Goal: Transaction & Acquisition: Purchase product/service

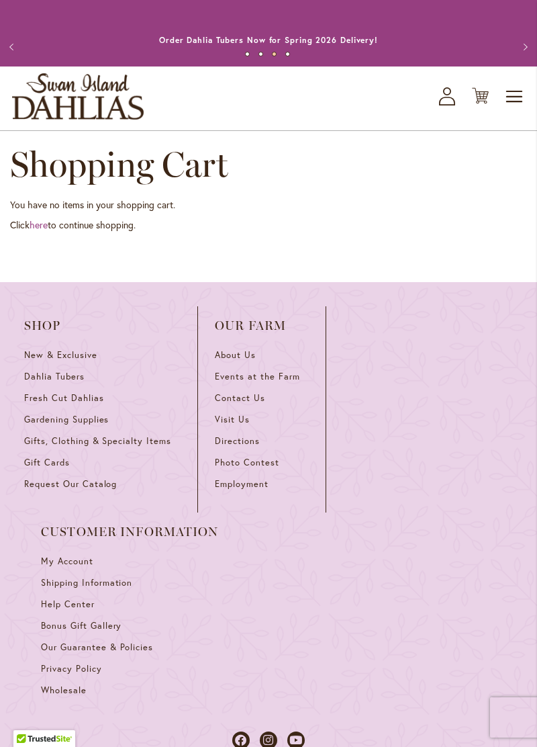
click at [95, 106] on img "store logo" at bounding box center [78, 96] width 132 height 46
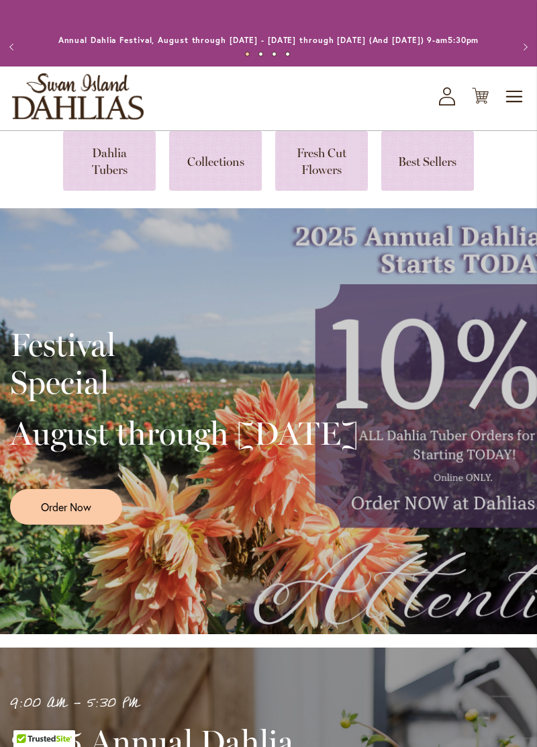
click at [70, 522] on link "Order Now" at bounding box center [66, 507] width 112 height 36
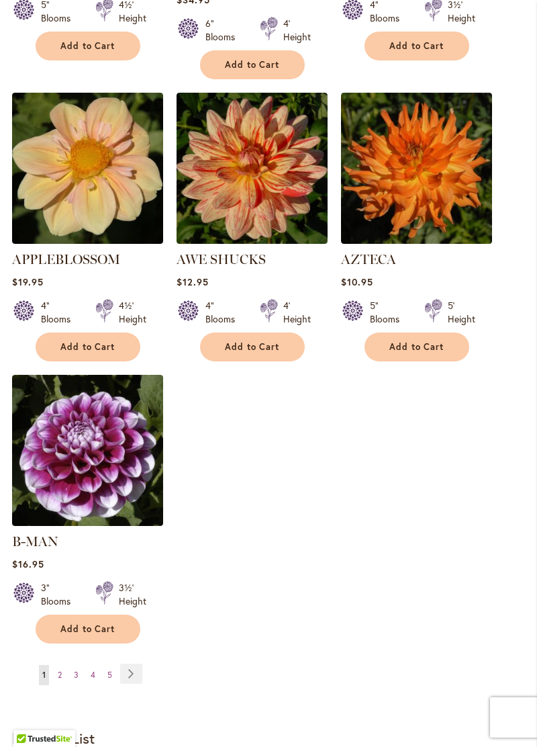
scroll to position [1494, 0]
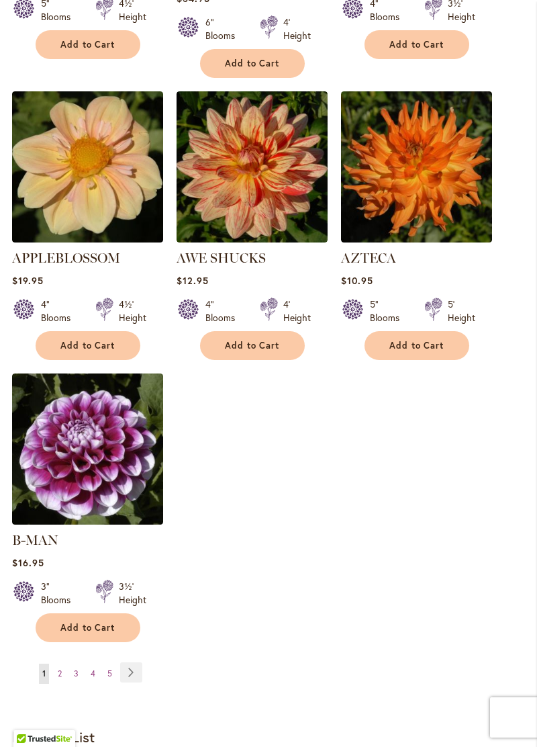
click at [129, 673] on link "Page Next" at bounding box center [131, 672] width 22 height 20
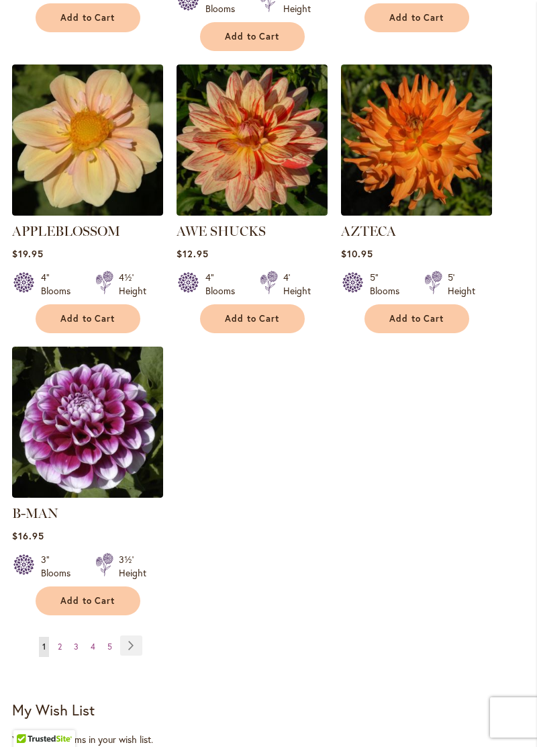
scroll to position [1558, 0]
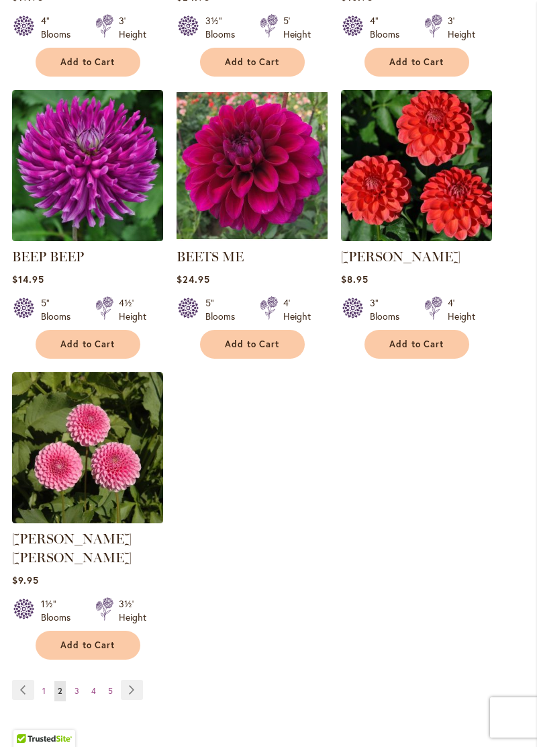
scroll to position [1477, 0]
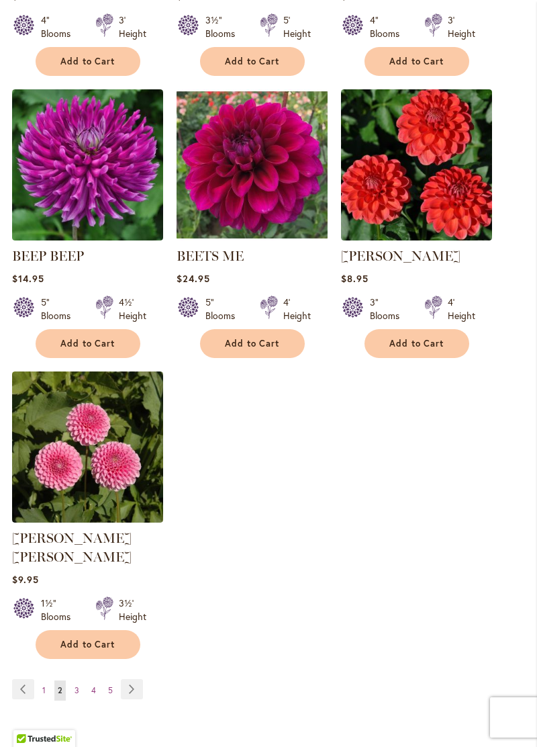
click at [129, 692] on link "Page Next" at bounding box center [132, 689] width 22 height 20
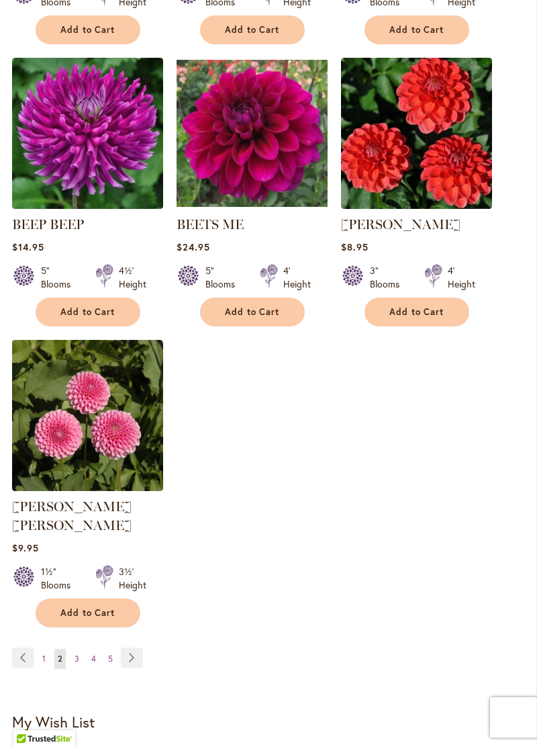
scroll to position [1538, 0]
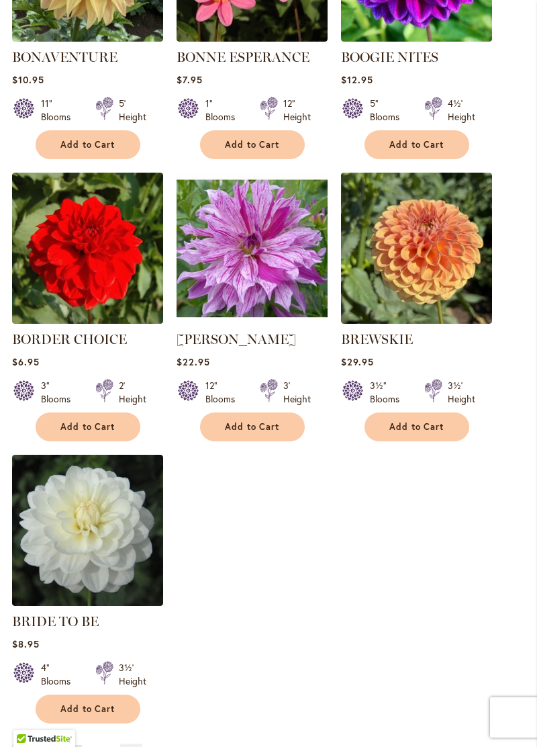
scroll to position [1395, 0]
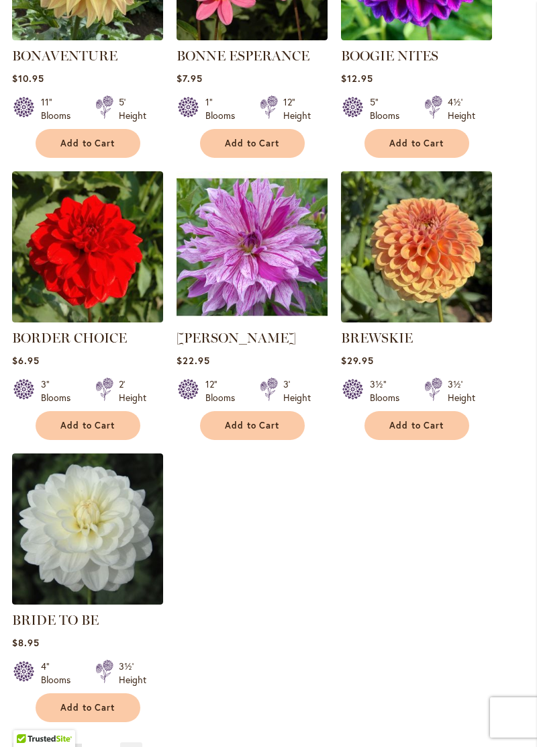
click at [127, 746] on link "Page Next" at bounding box center [131, 752] width 22 height 20
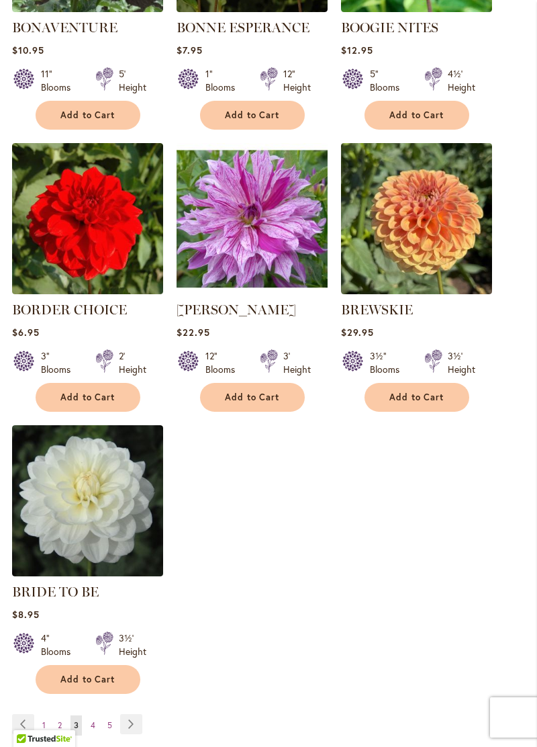
scroll to position [1452, 0]
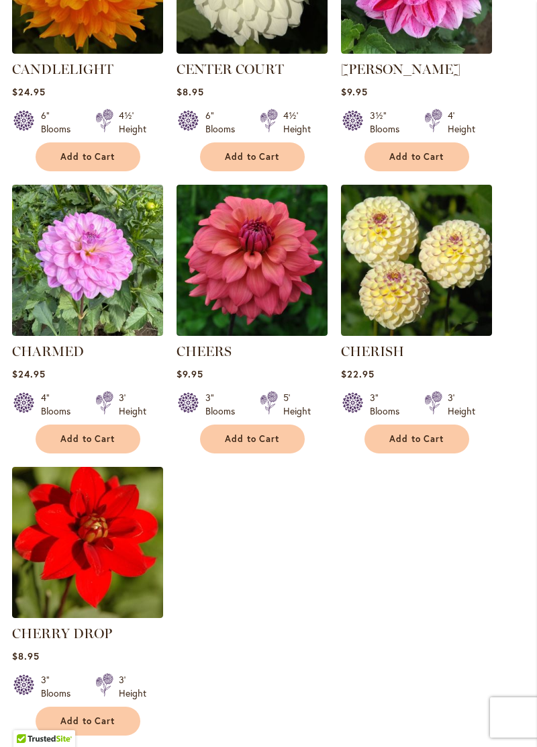
scroll to position [1403, 0]
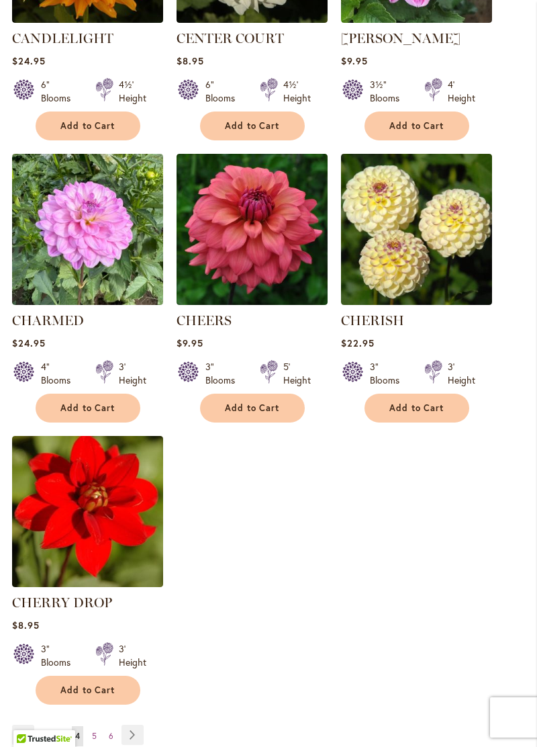
scroll to position [1460, 0]
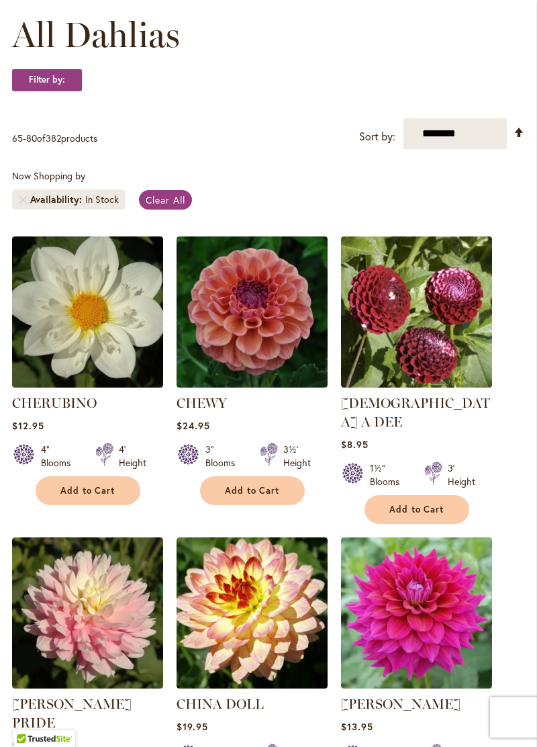
scroll to position [205, 0]
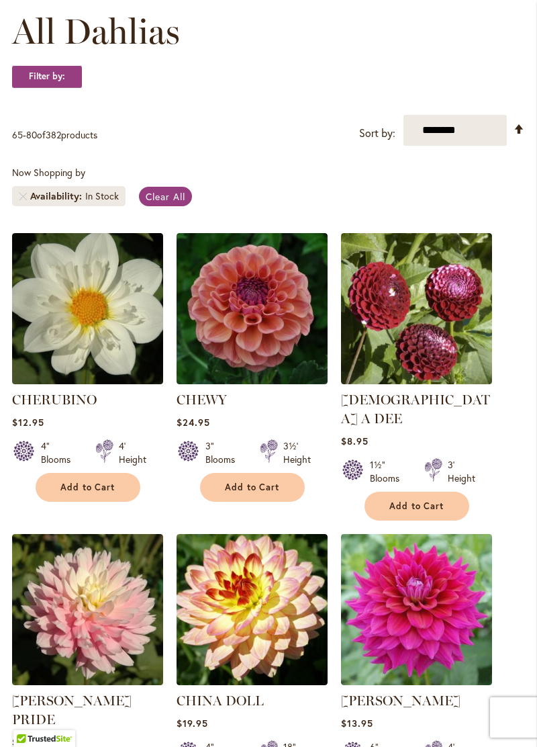
click at [72, 619] on img at bounding box center [87, 609] width 151 height 151
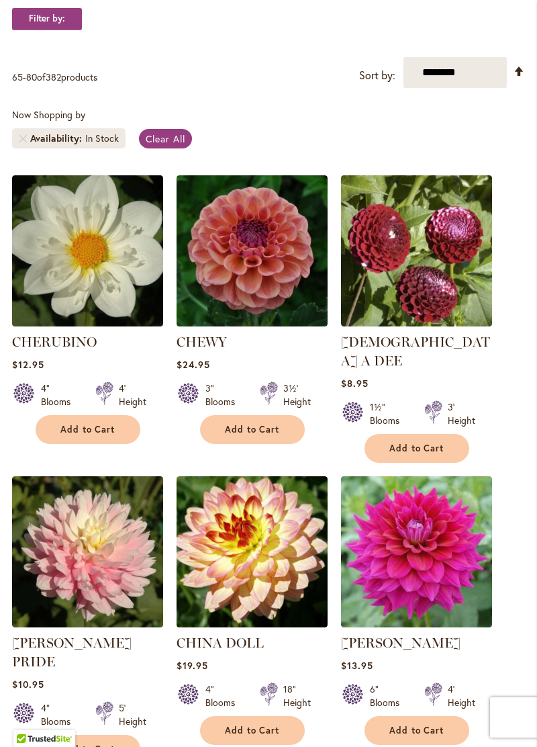
scroll to position [270, 0]
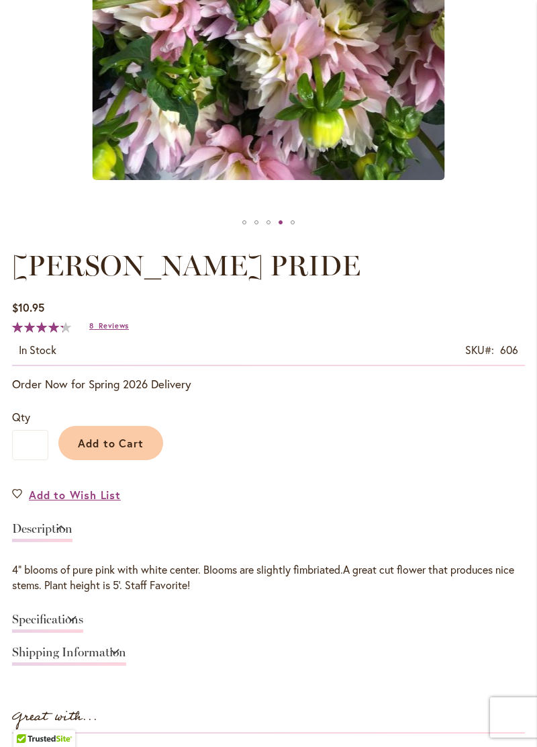
scroll to position [529, 0]
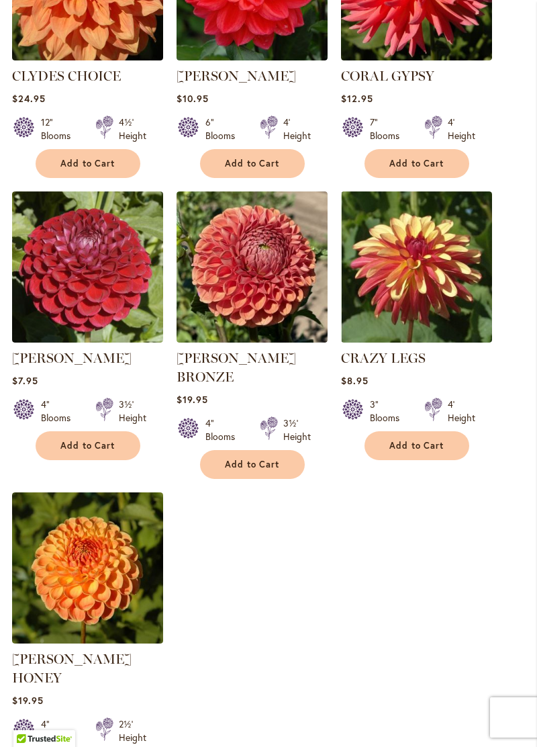
scroll to position [1433, 0]
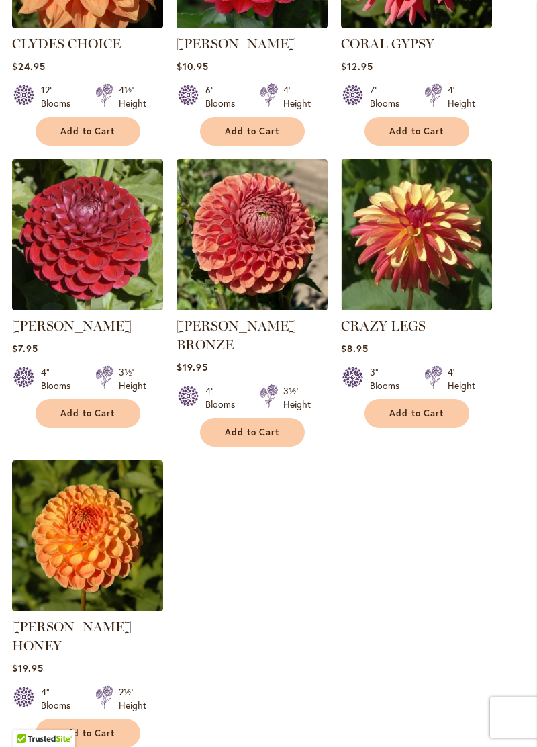
scroll to position [1474, 0]
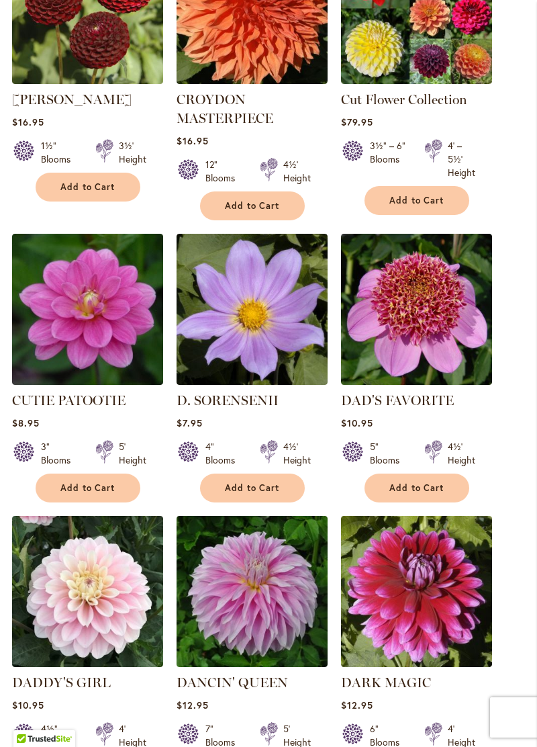
scroll to position [508, 0]
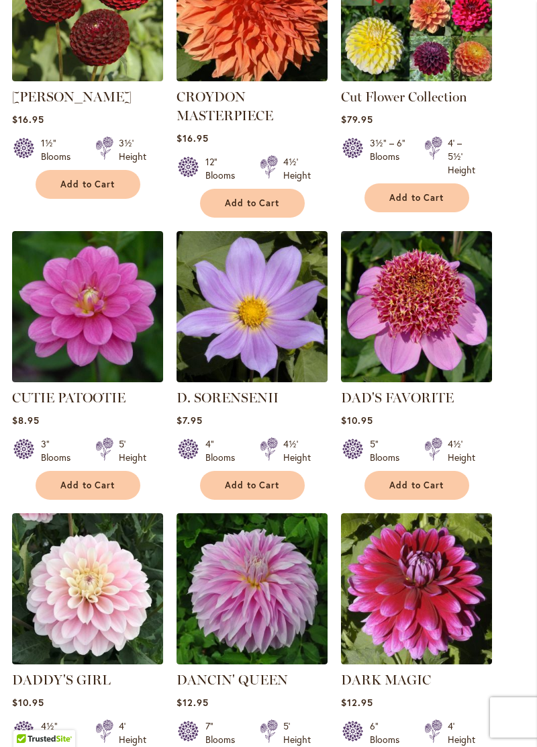
click at [86, 618] on img at bounding box center [87, 588] width 151 height 151
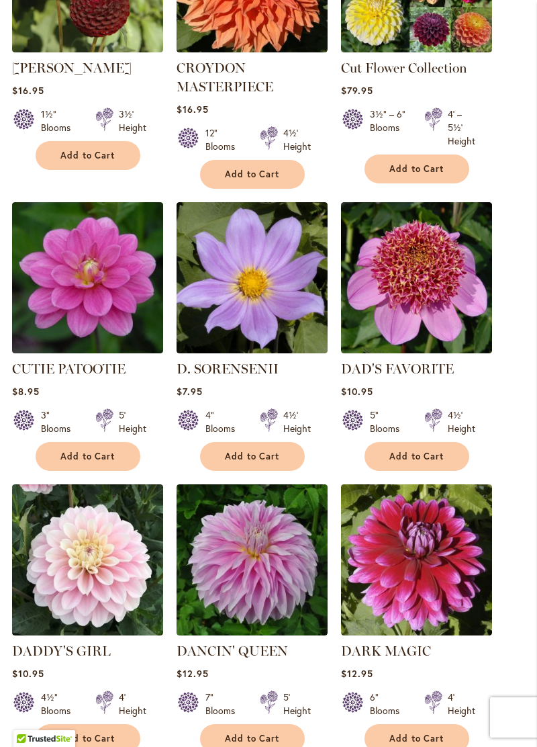
scroll to position [566, 0]
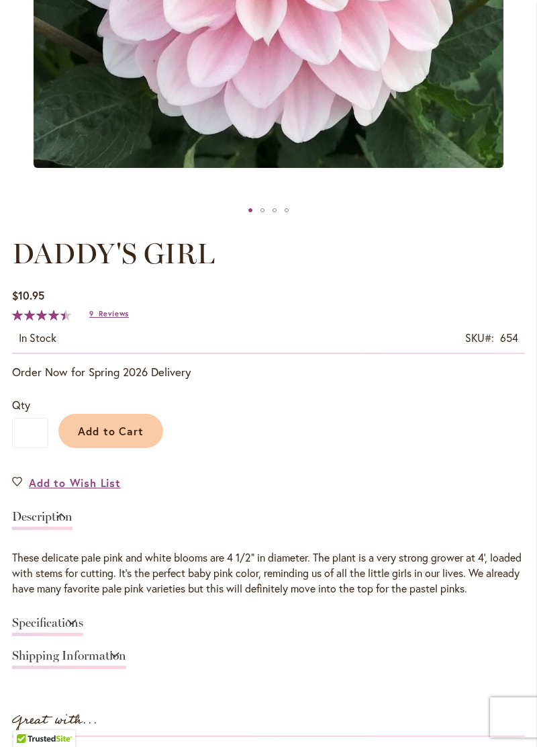
scroll to position [535, 0]
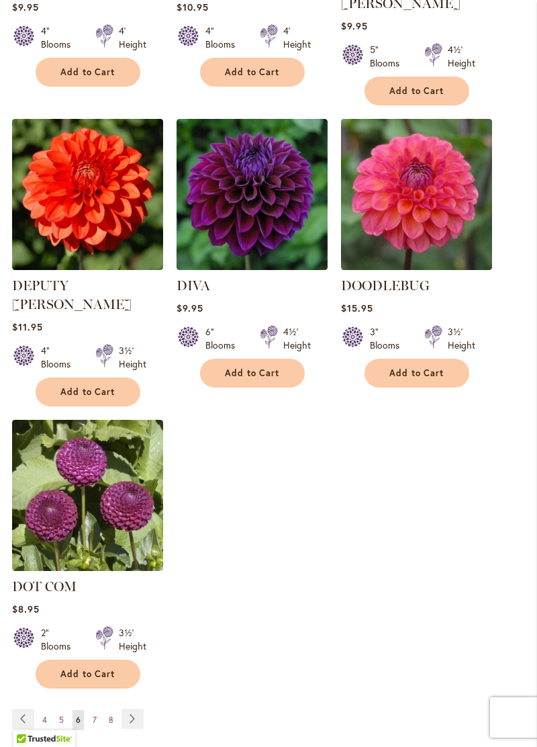
scroll to position [1486, 0]
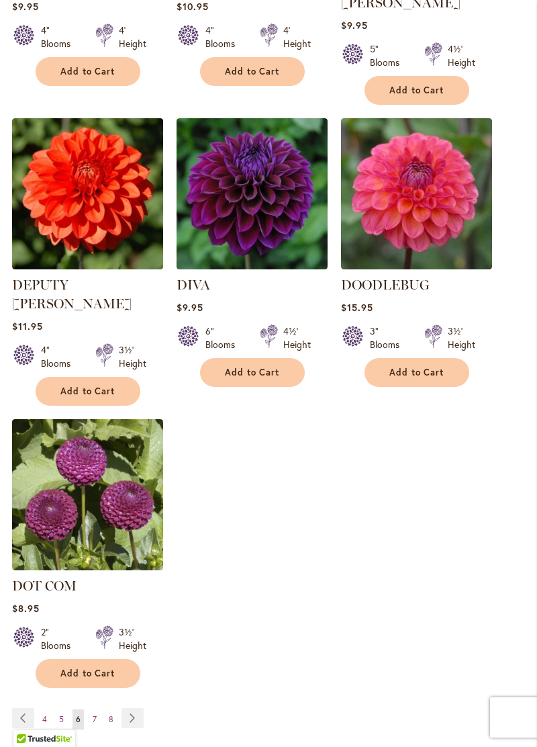
click at [132, 708] on link "Page Next" at bounding box center [133, 718] width 22 height 20
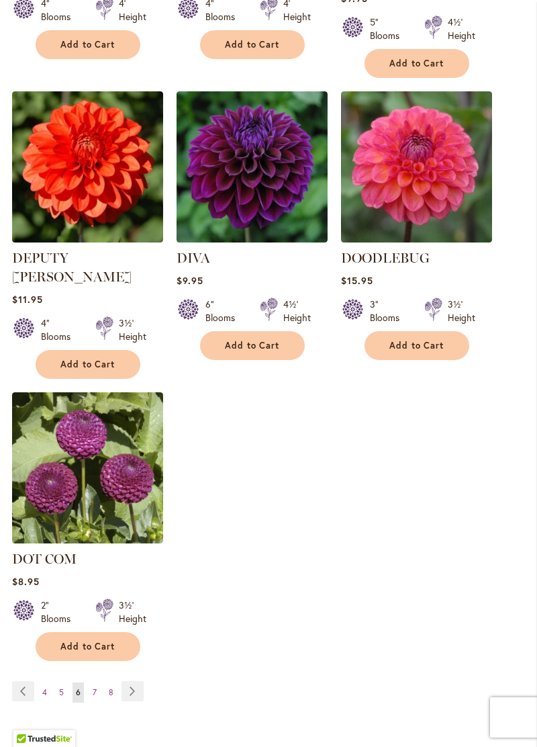
scroll to position [1542, 0]
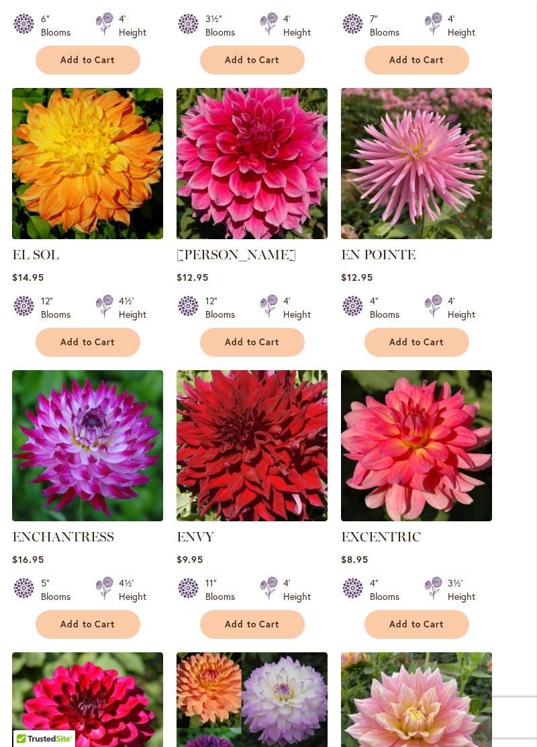
scroll to position [917, 0]
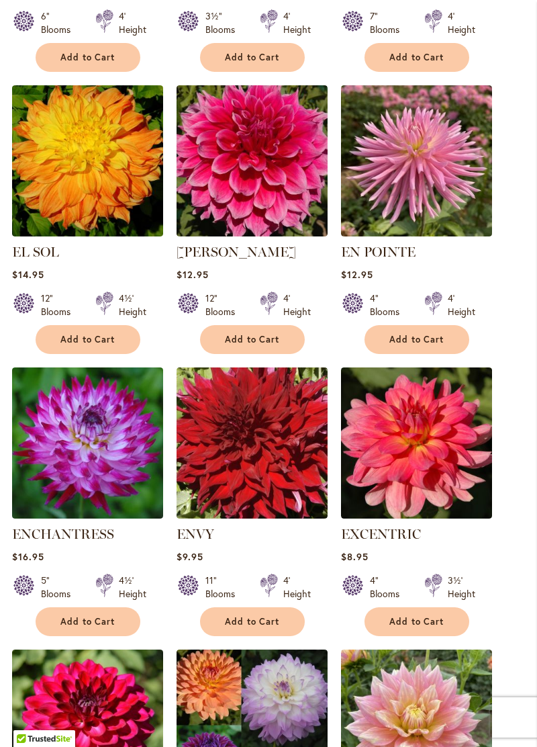
click at [441, 477] on img at bounding box center [416, 442] width 151 height 151
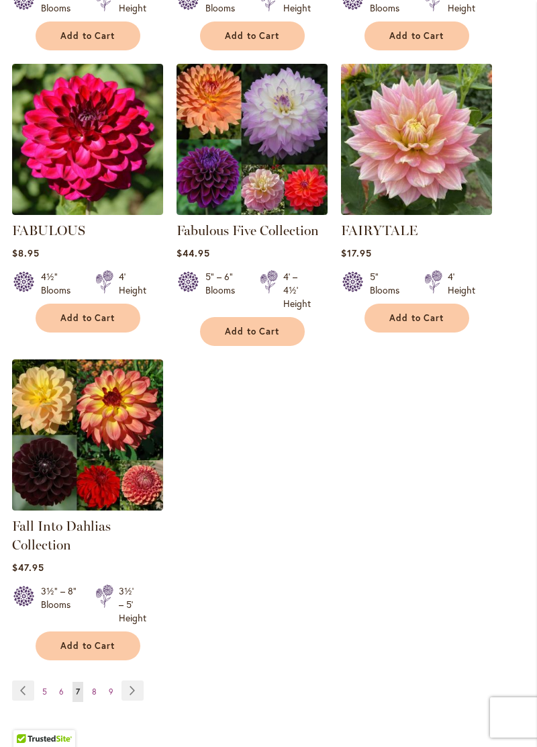
scroll to position [1502, 0]
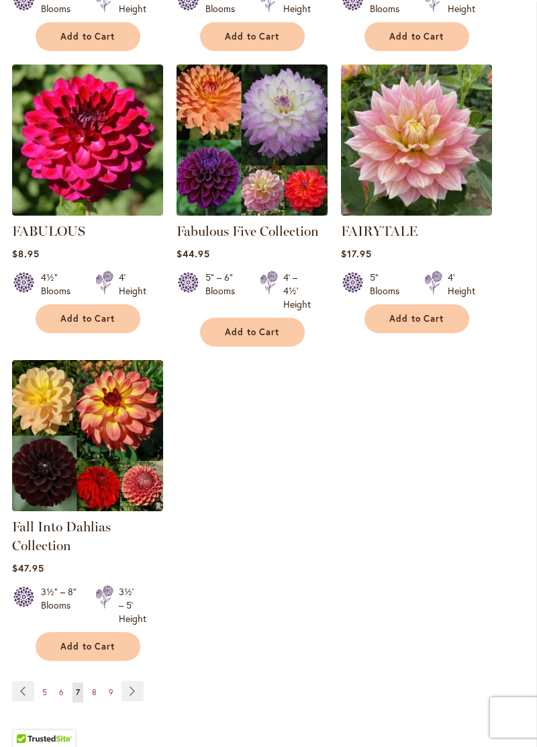
click at [130, 701] on link "Page Next" at bounding box center [133, 691] width 22 height 20
click at [98, 702] on link "Page 8" at bounding box center [94, 692] width 11 height 20
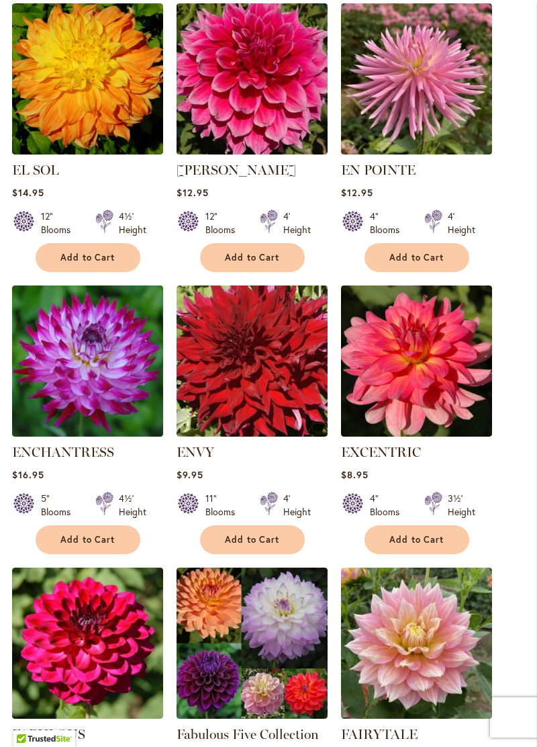
scroll to position [988, 0]
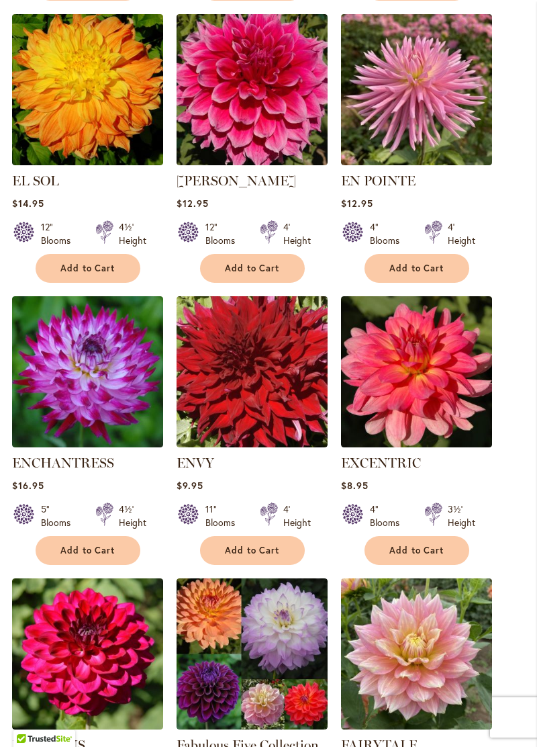
click at [422, 409] on img at bounding box center [416, 371] width 151 height 151
click at [415, 411] on img at bounding box center [416, 371] width 151 height 151
click at [408, 401] on img at bounding box center [416, 371] width 151 height 151
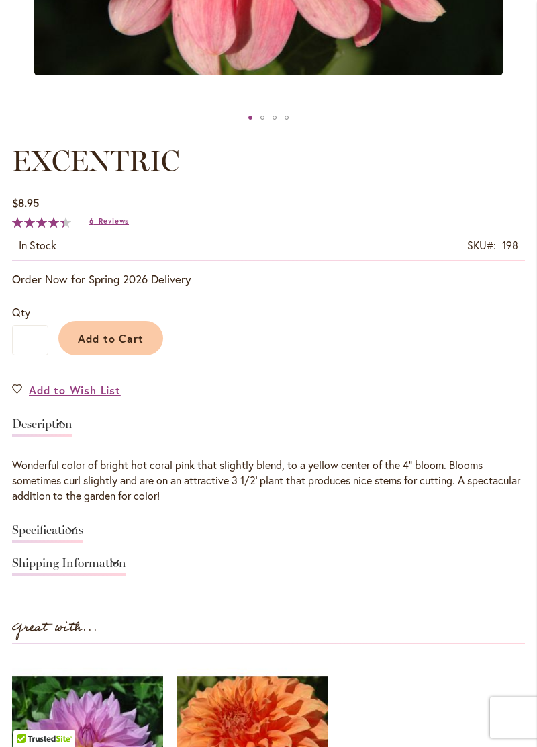
scroll to position [628, 0]
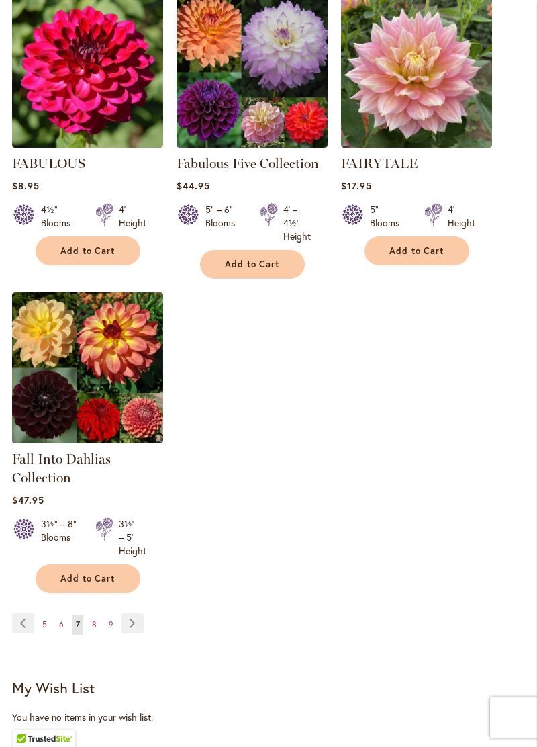
click at [132, 633] on link "Page Next" at bounding box center [133, 623] width 22 height 20
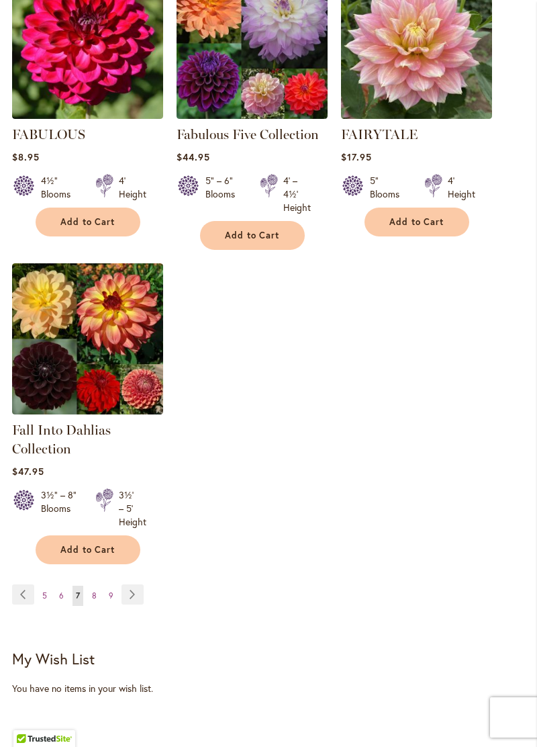
scroll to position [1610, 0]
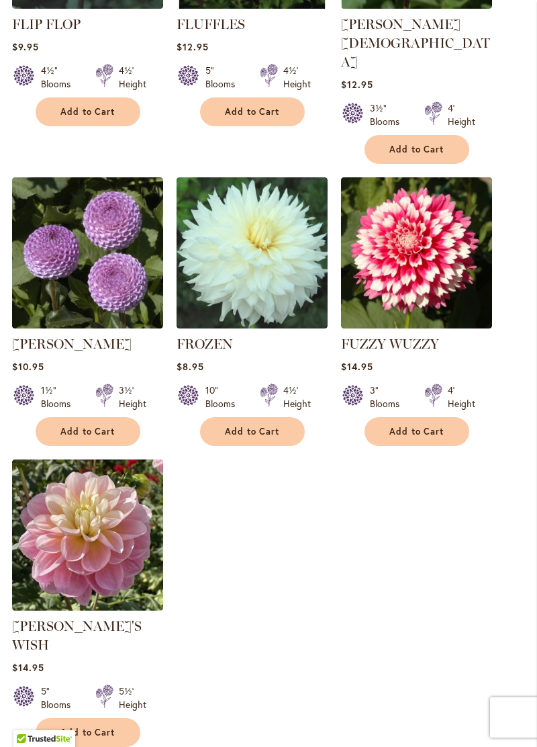
scroll to position [1448, 0]
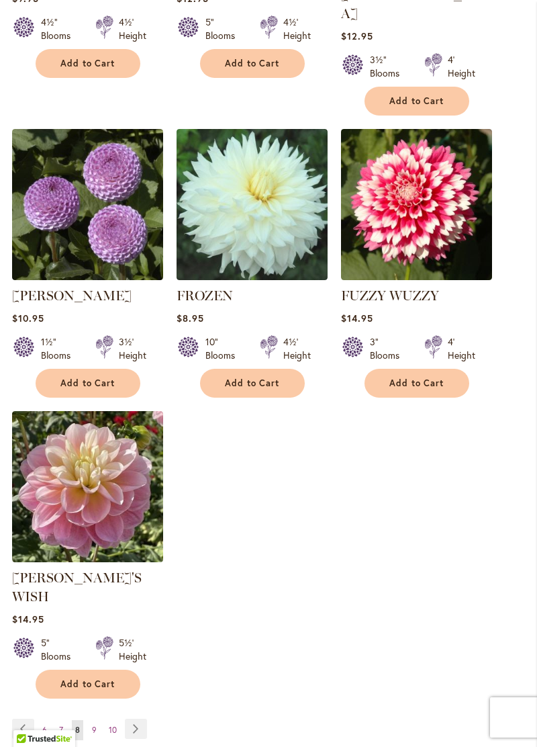
scroll to position [1505, 0]
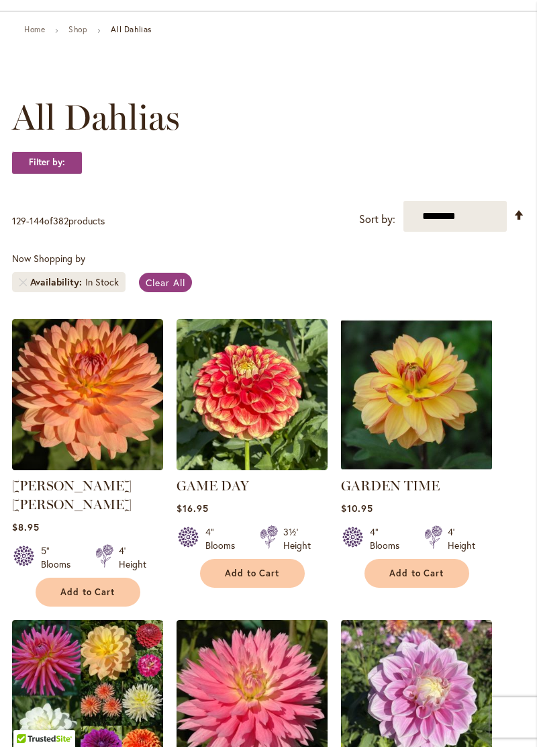
scroll to position [124, 0]
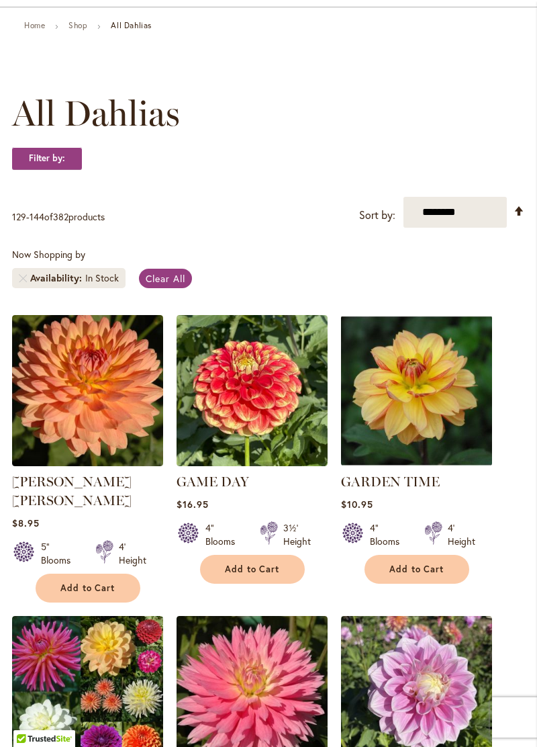
click at [89, 447] on img at bounding box center [87, 390] width 151 height 151
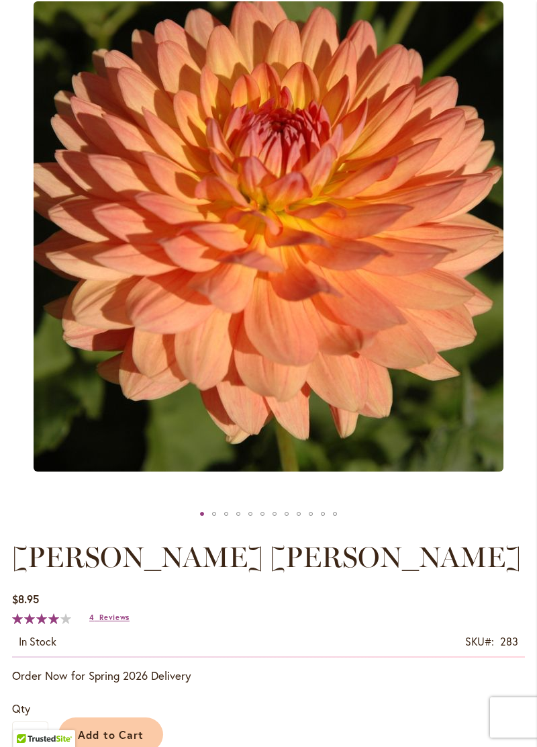
scroll to position [170, 0]
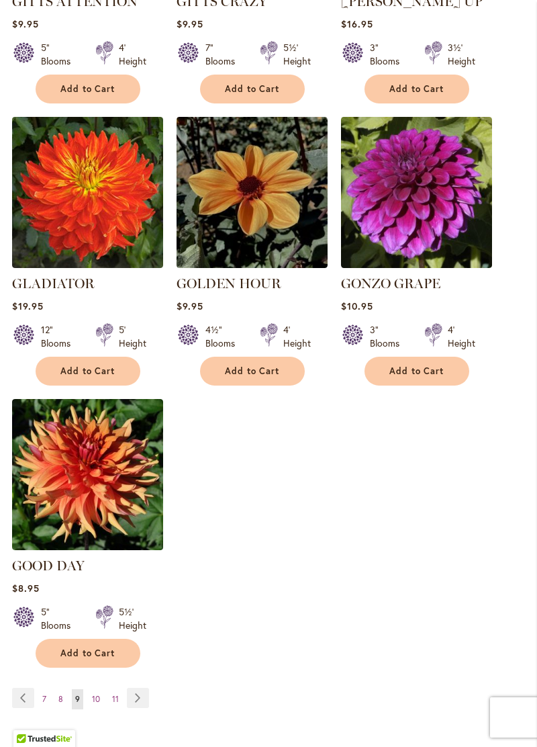
scroll to position [1508, 0]
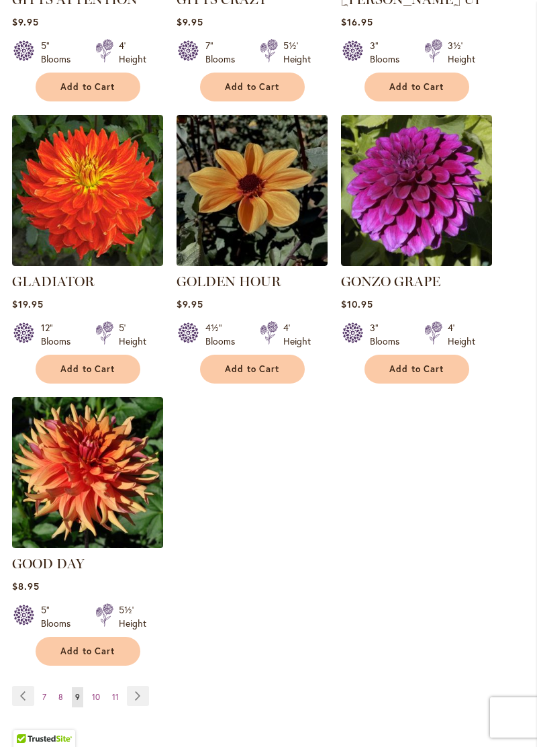
click at [83, 479] on img at bounding box center [87, 472] width 151 height 151
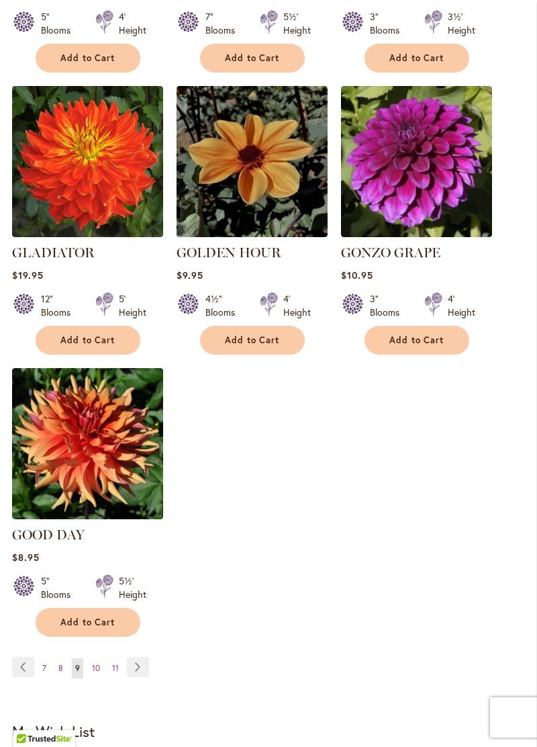
scroll to position [1572, 0]
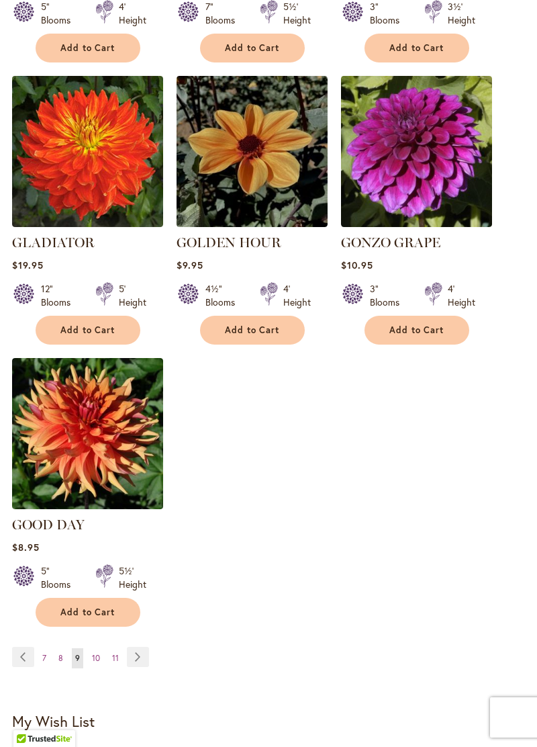
scroll to position [1566, 0]
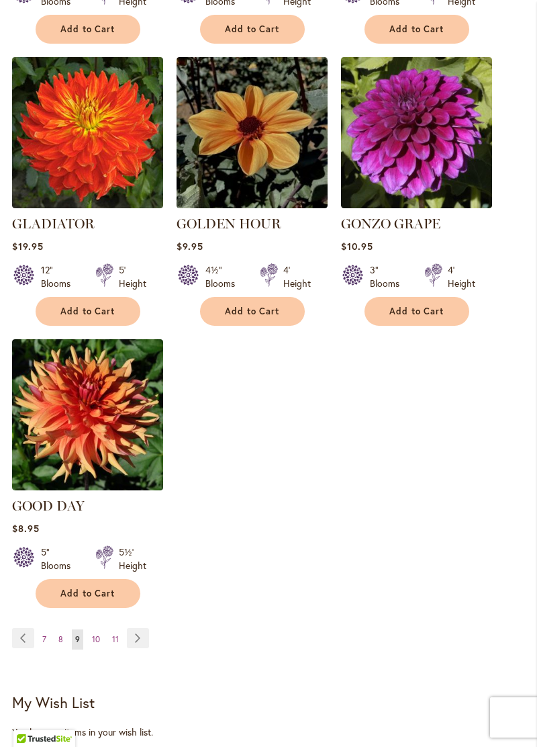
click at [141, 628] on link "Page Next" at bounding box center [138, 638] width 22 height 20
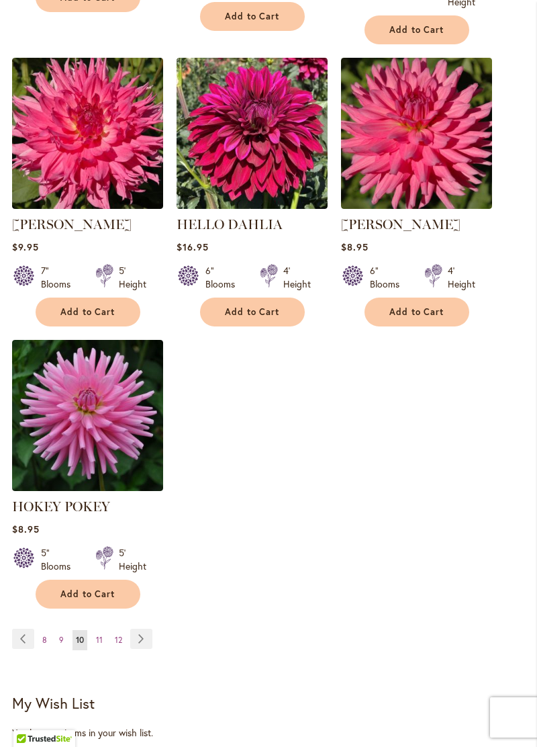
scroll to position [1561, 0]
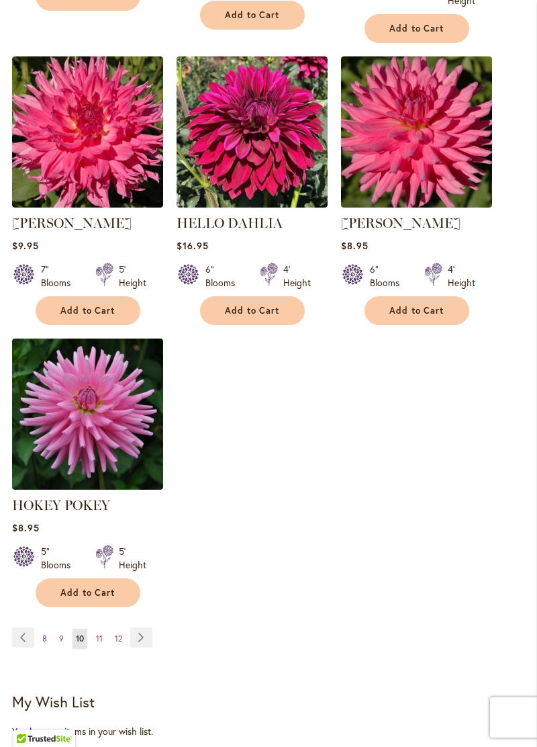
click at [142, 647] on link "Page Next" at bounding box center [141, 637] width 22 height 20
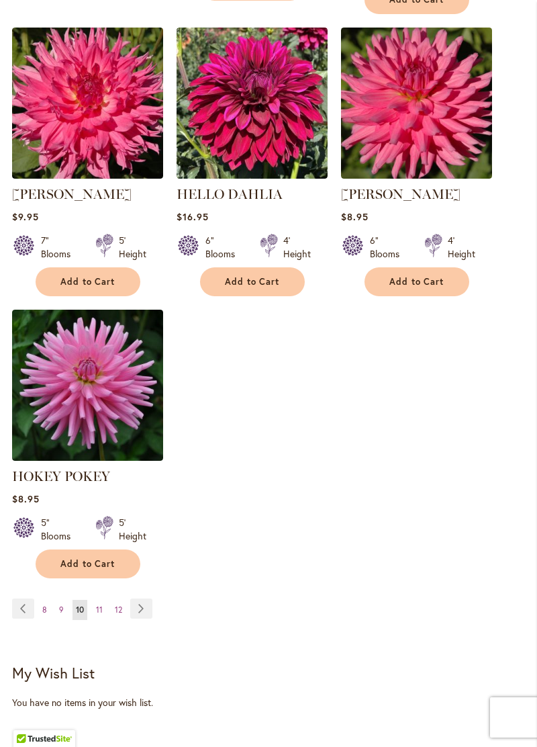
scroll to position [1625, 0]
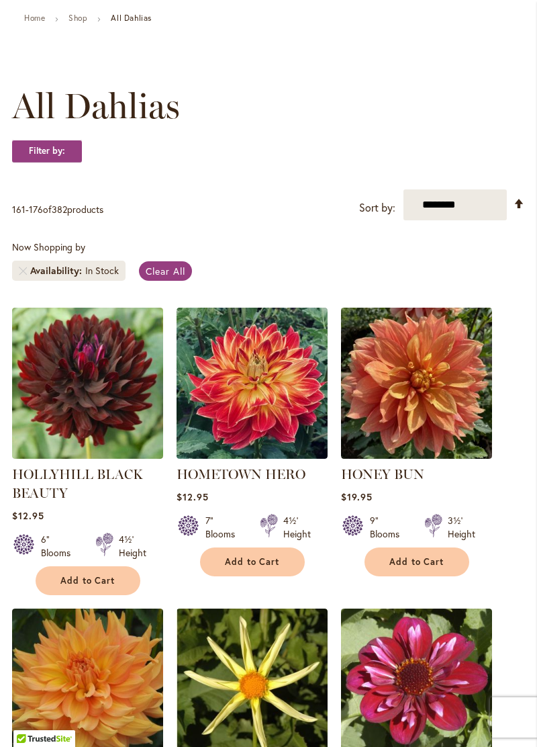
scroll to position [132, 0]
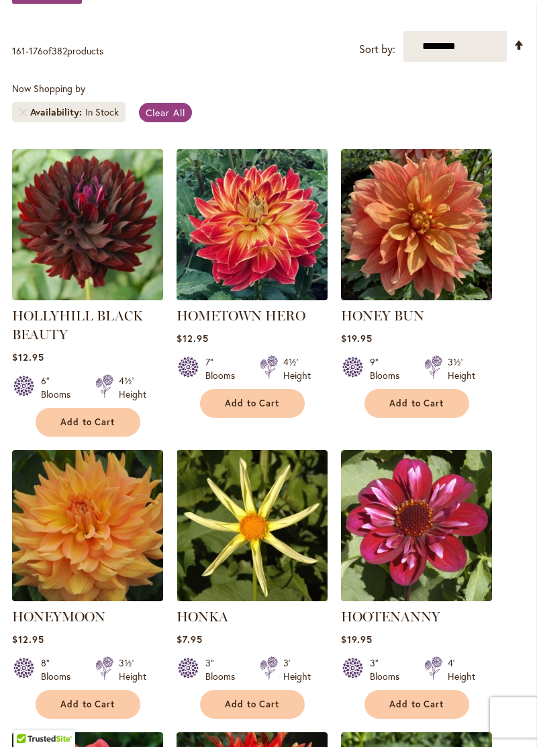
click at [87, 551] on img at bounding box center [87, 525] width 151 height 151
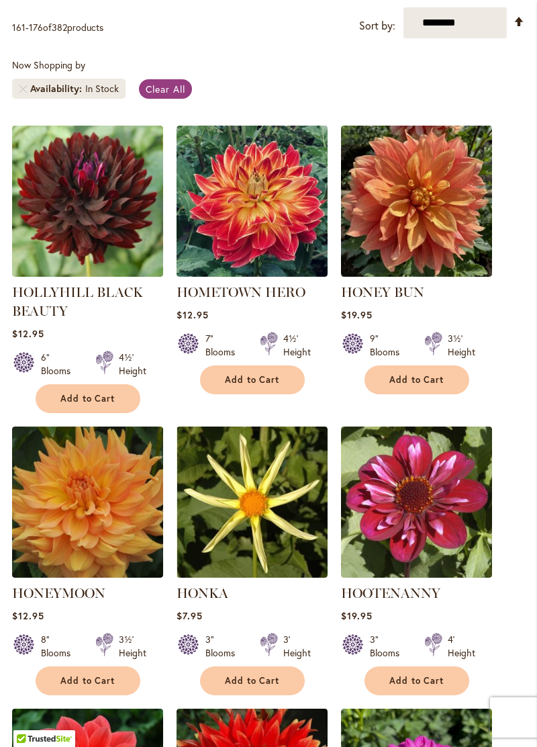
scroll to position [354, 0]
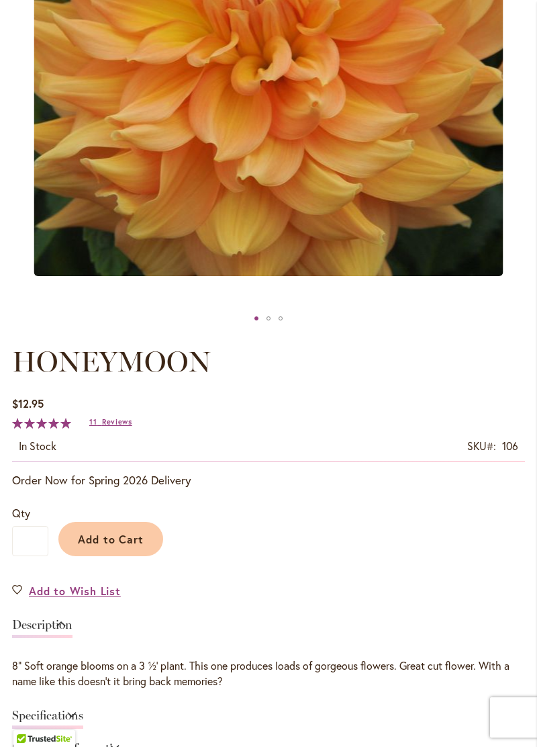
scroll to position [406, 0]
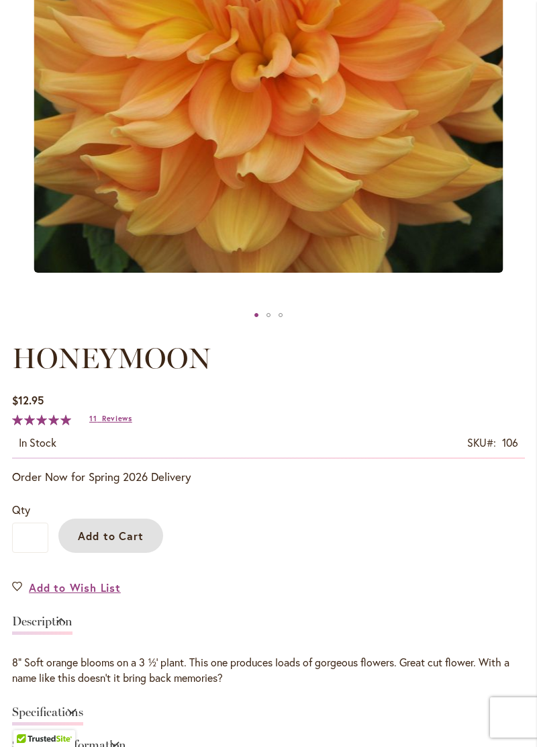
click at [97, 542] on span "Add to Cart" at bounding box center [111, 535] width 66 height 14
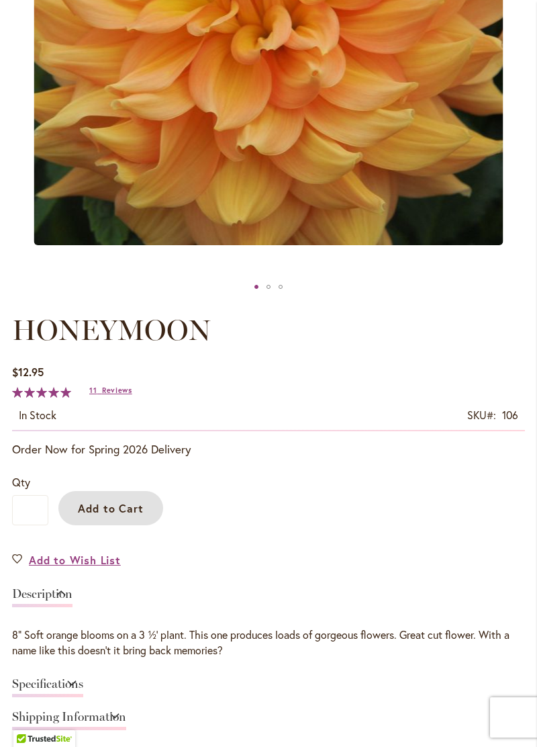
scroll to position [498, 0]
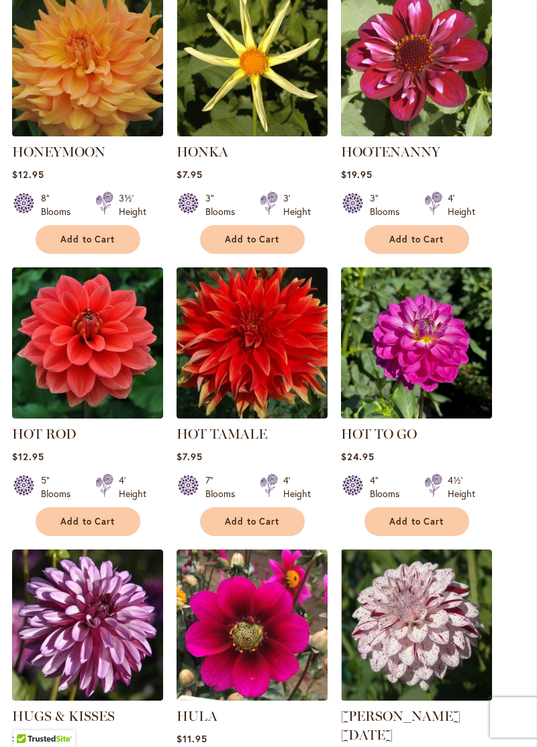
scroll to position [757, 0]
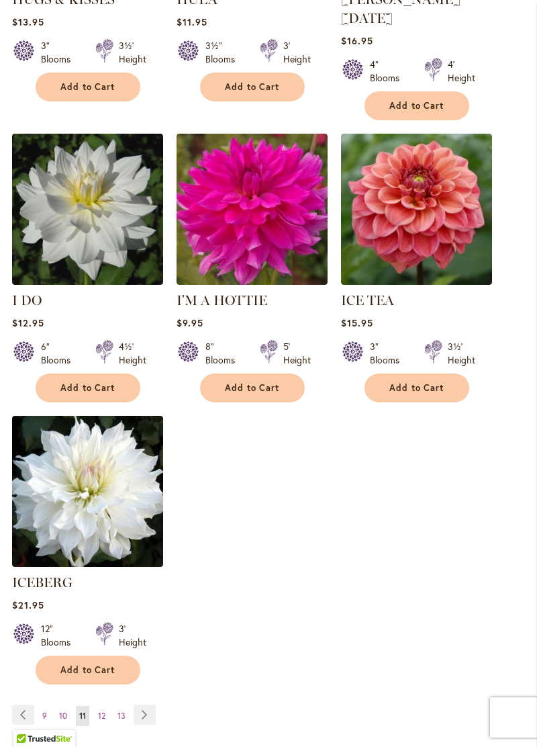
scroll to position [1472, 0]
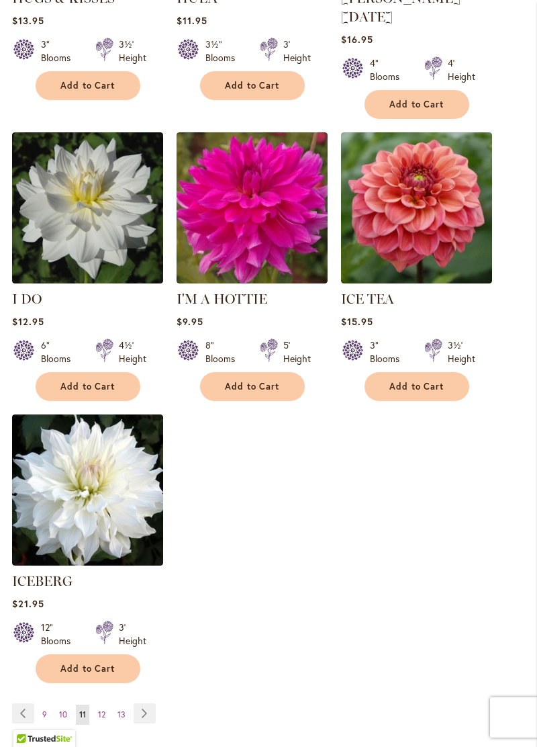
click at [146, 712] on link "Page Next" at bounding box center [145, 713] width 22 height 20
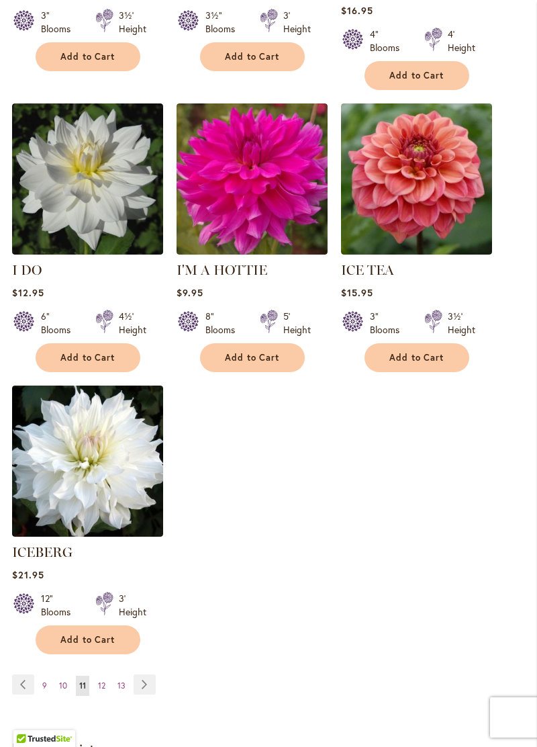
scroll to position [1529, 0]
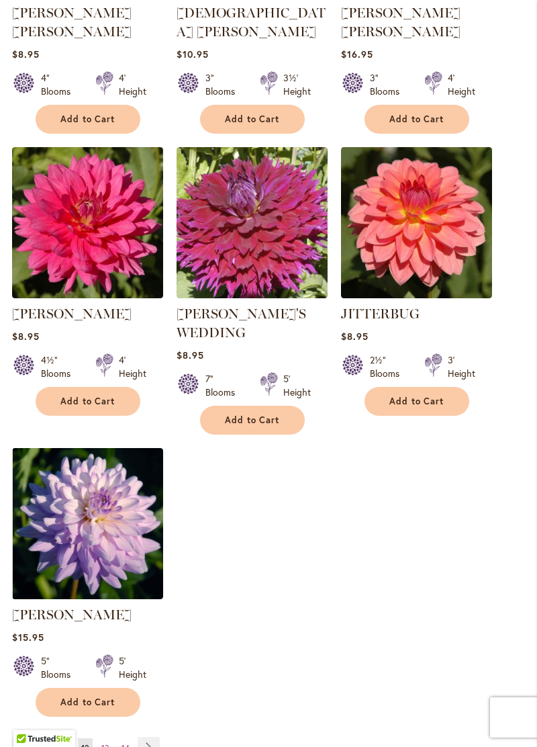
scroll to position [1453, 0]
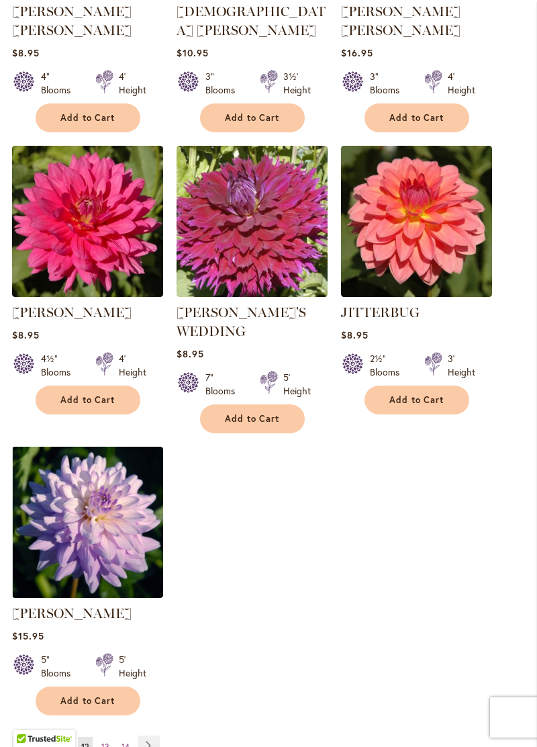
click at [144, 735] on link "Page Next" at bounding box center [149, 745] width 22 height 20
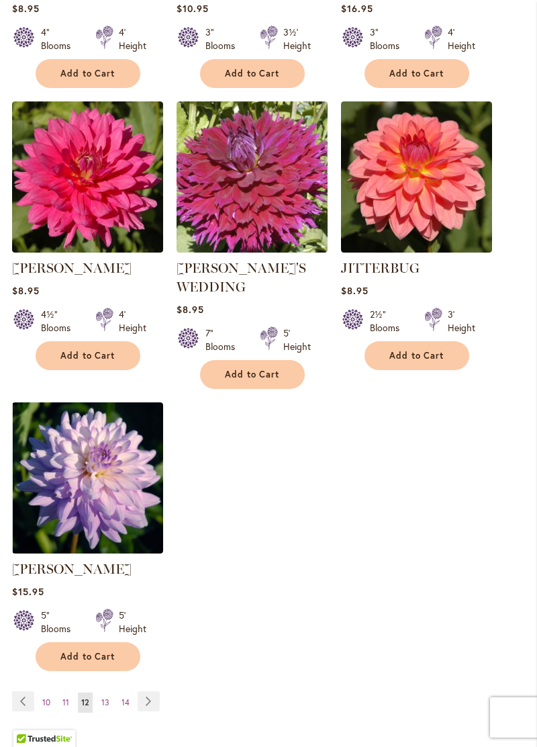
scroll to position [1512, 0]
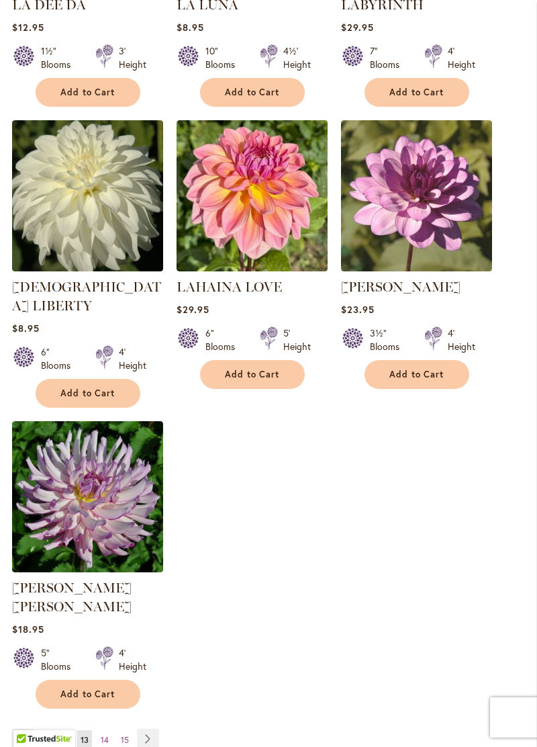
scroll to position [1449, 0]
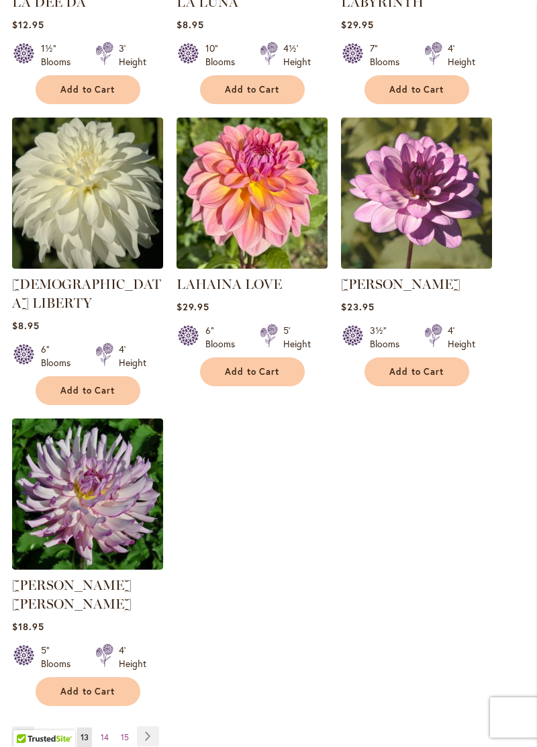
click at [148, 726] on link "Page Next" at bounding box center [148, 736] width 22 height 20
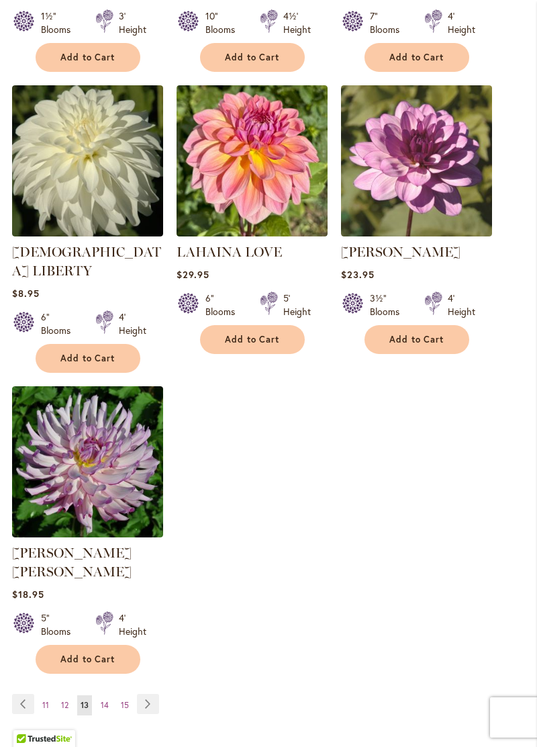
scroll to position [1510, 0]
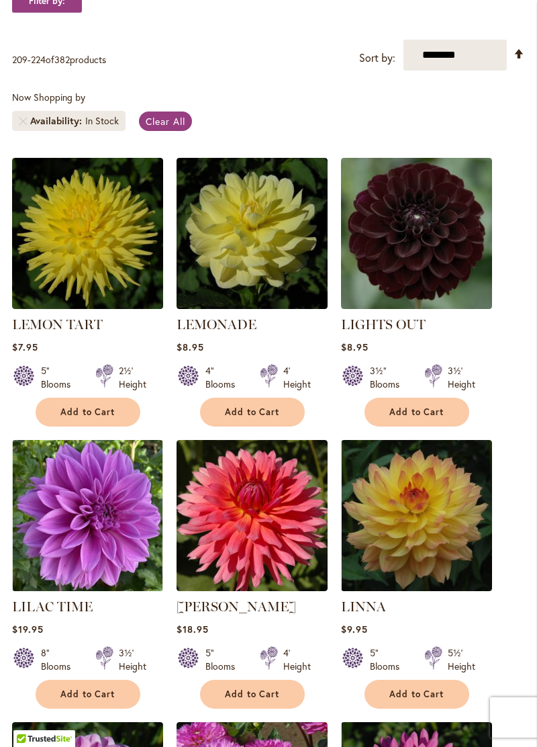
scroll to position [282, 0]
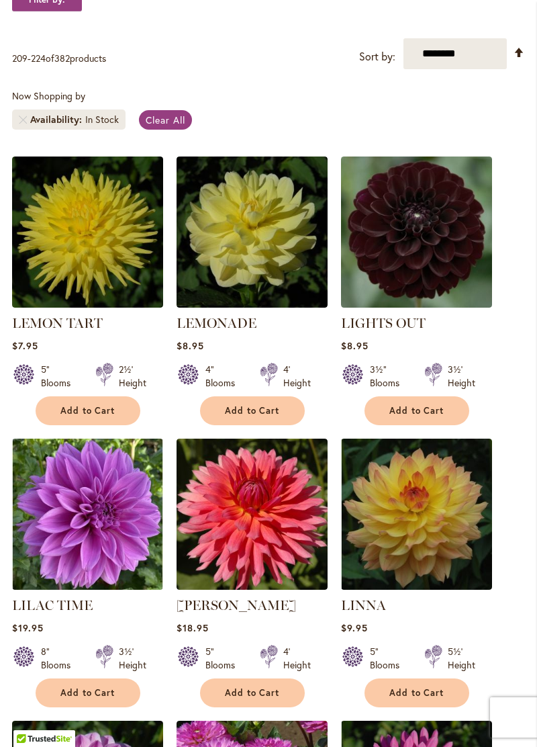
click at [435, 553] on img at bounding box center [416, 513] width 151 height 151
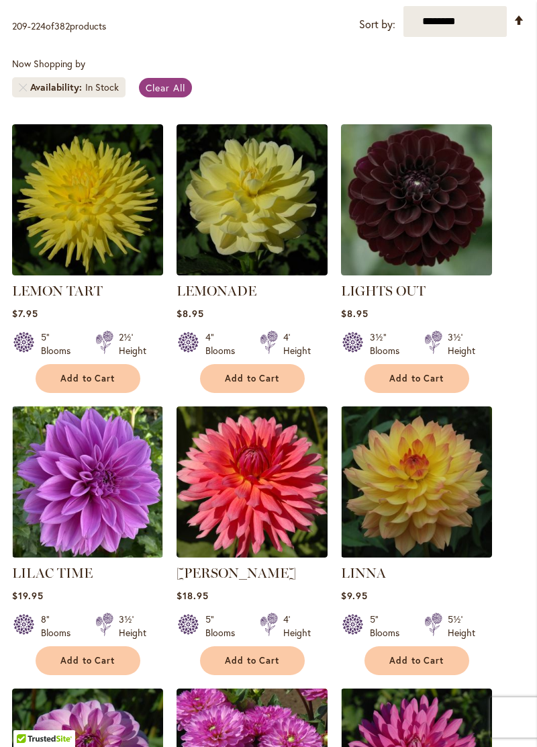
scroll to position [346, 0]
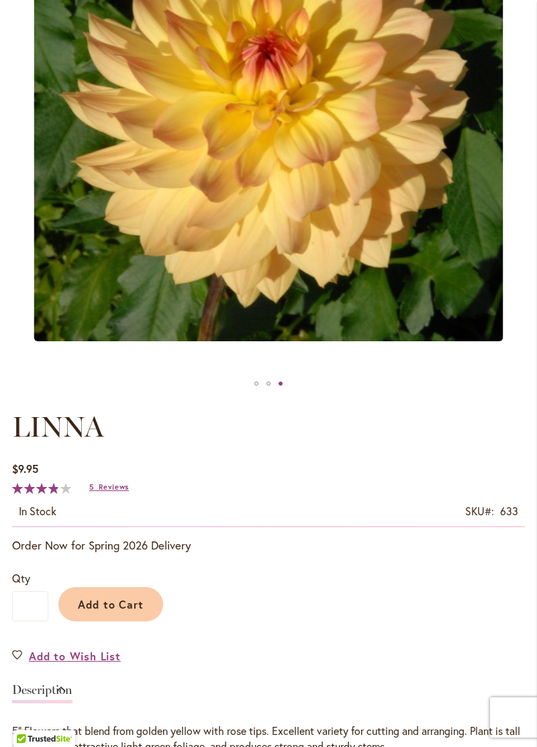
scroll to position [339, 0]
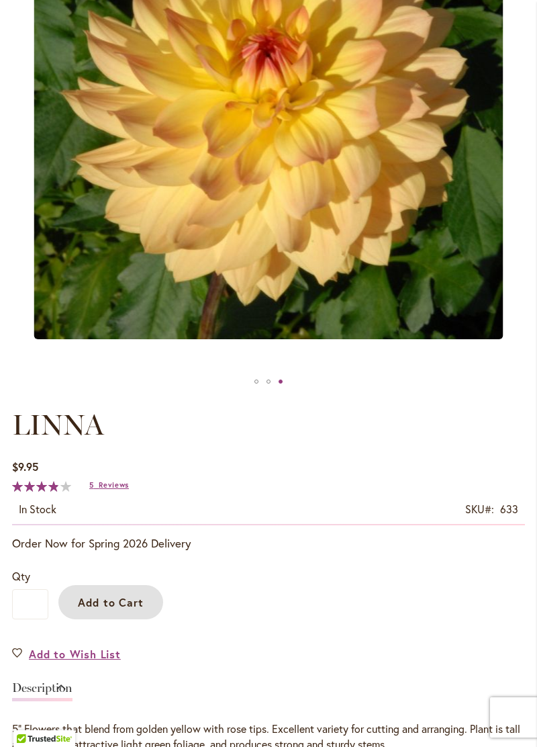
click at [107, 609] on span "Add to Cart" at bounding box center [111, 602] width 66 height 14
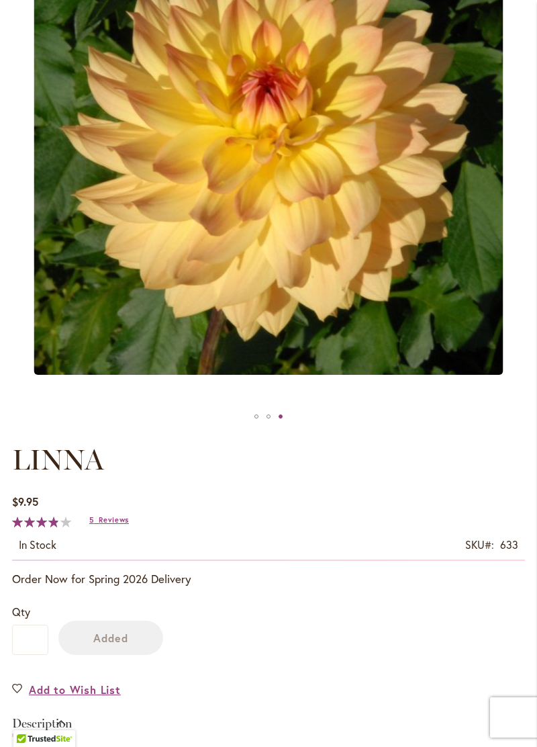
scroll to position [374, 0]
